Goal: Navigation & Orientation: Find specific page/section

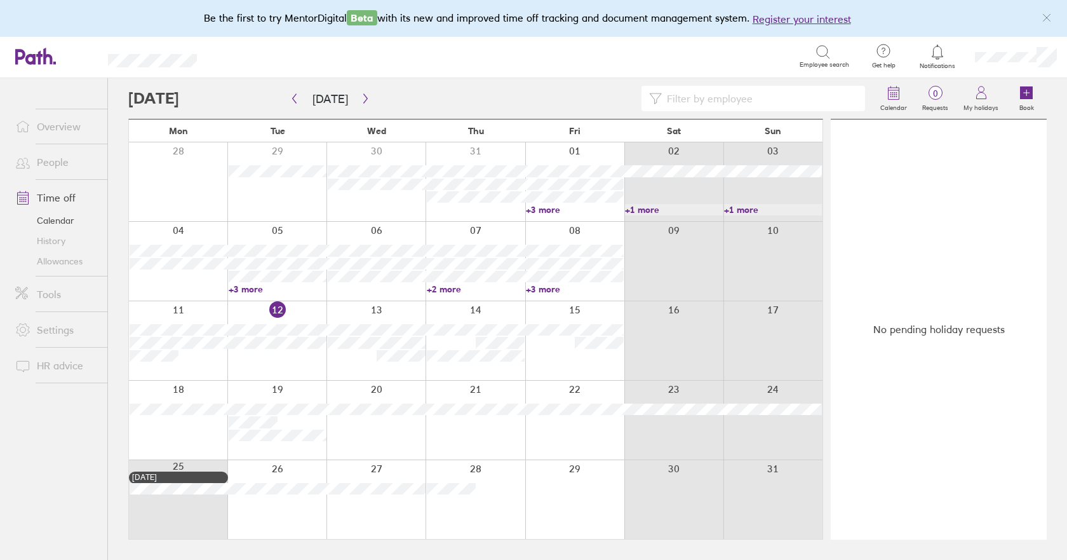
click at [71, 259] on link "Allowances" at bounding box center [56, 261] width 102 height 20
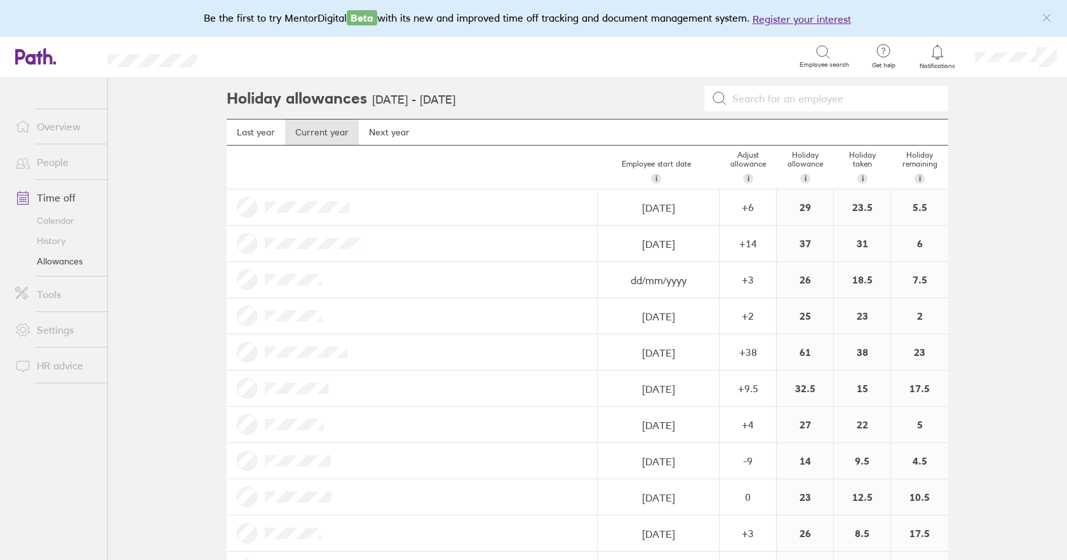
scroll to position [191, 0]
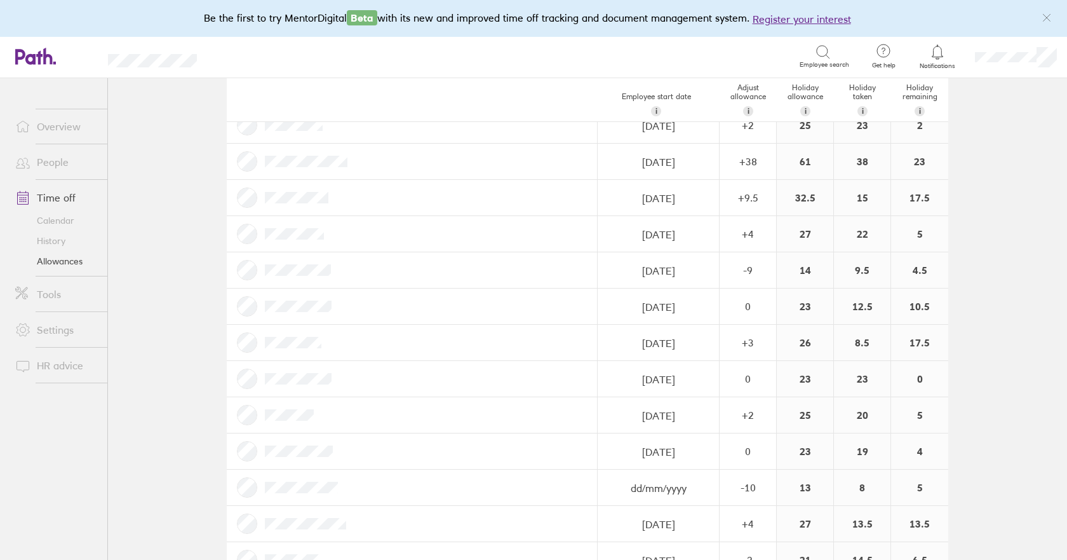
click at [54, 220] on link "Calendar" at bounding box center [56, 220] width 102 height 20
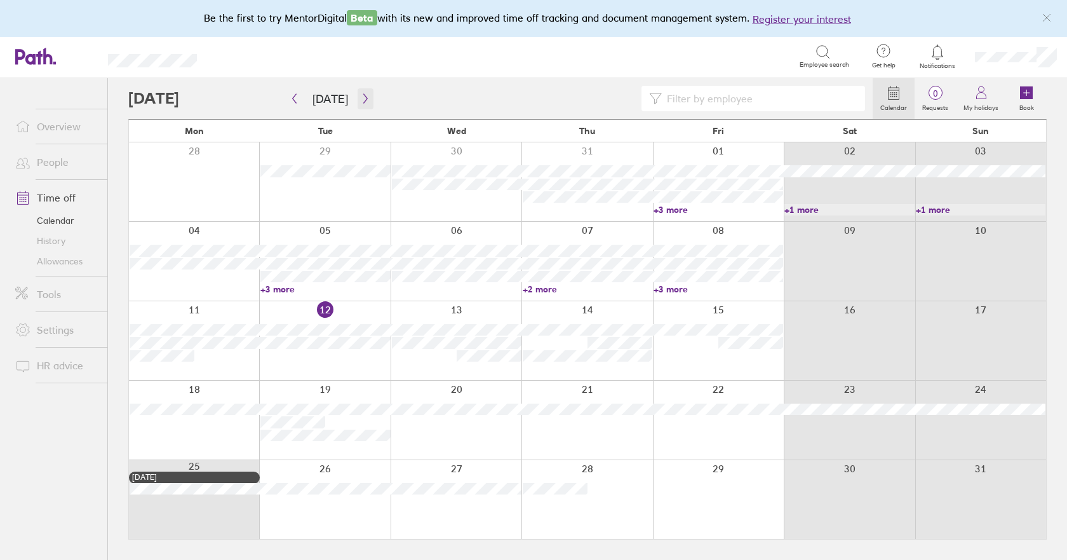
click at [366, 99] on icon "button" at bounding box center [366, 98] width 10 height 10
